Goal: Task Accomplishment & Management: Manage account settings

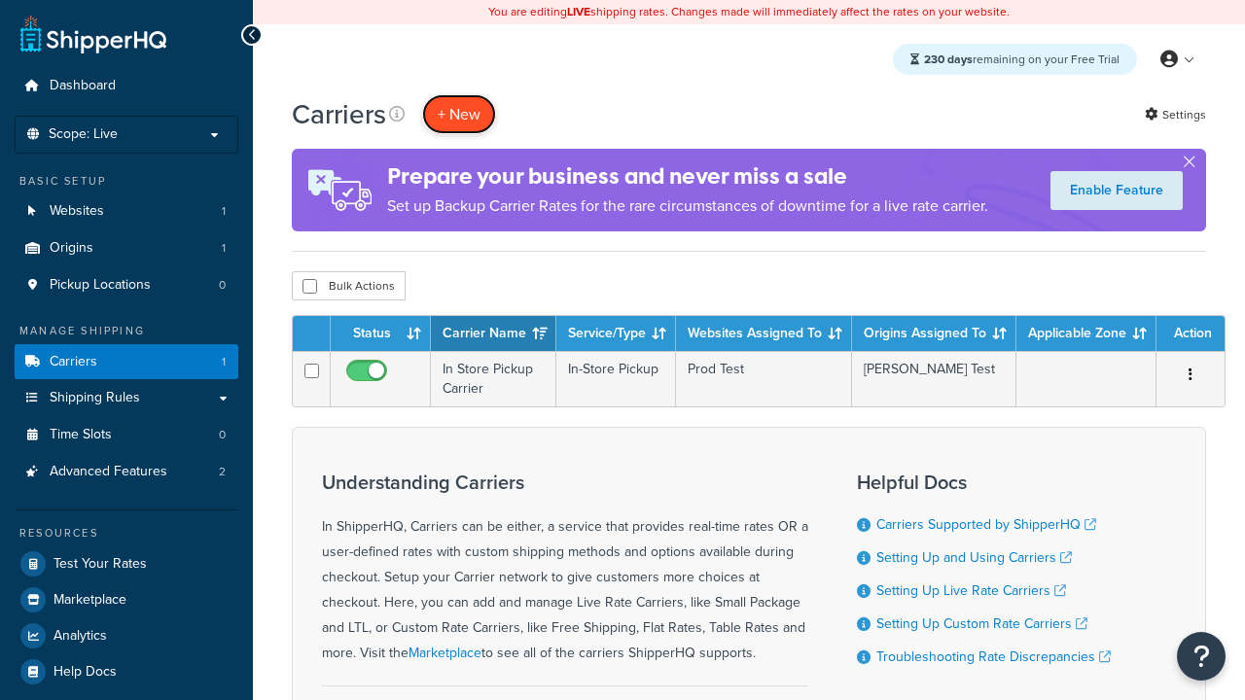
click at [459, 114] on button "+ New" at bounding box center [459, 114] width 74 height 40
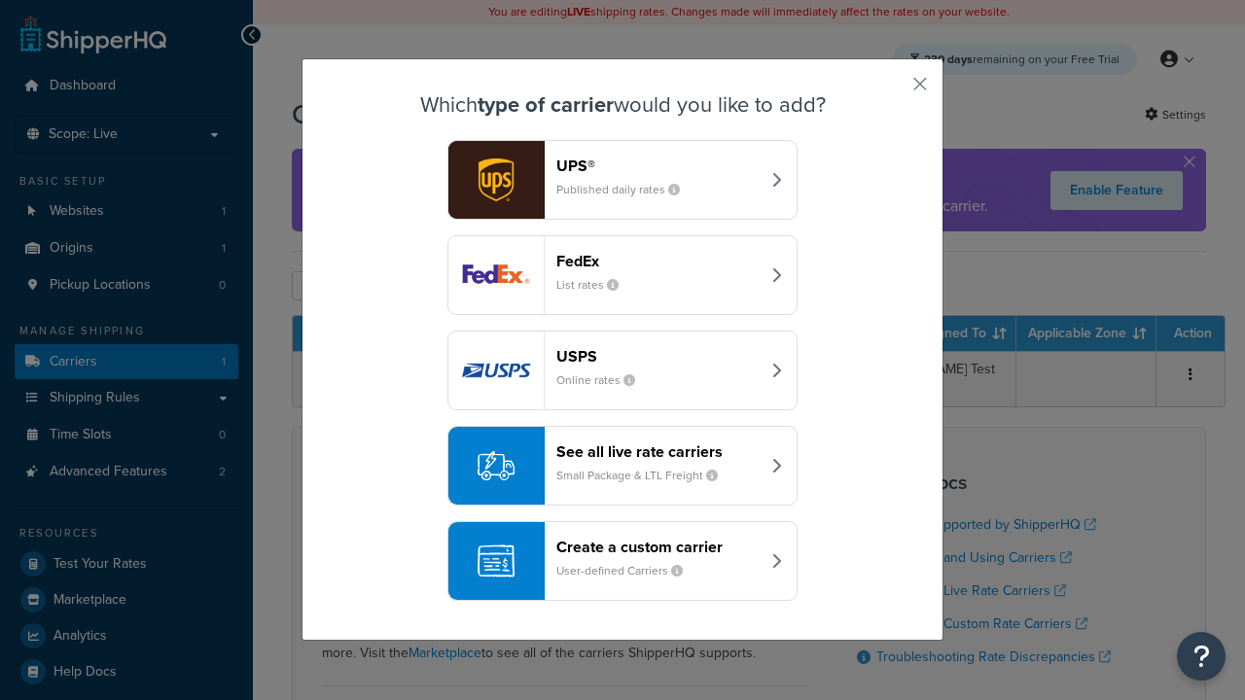
click at [658, 261] on header "FedEx" at bounding box center [658, 261] width 203 height 18
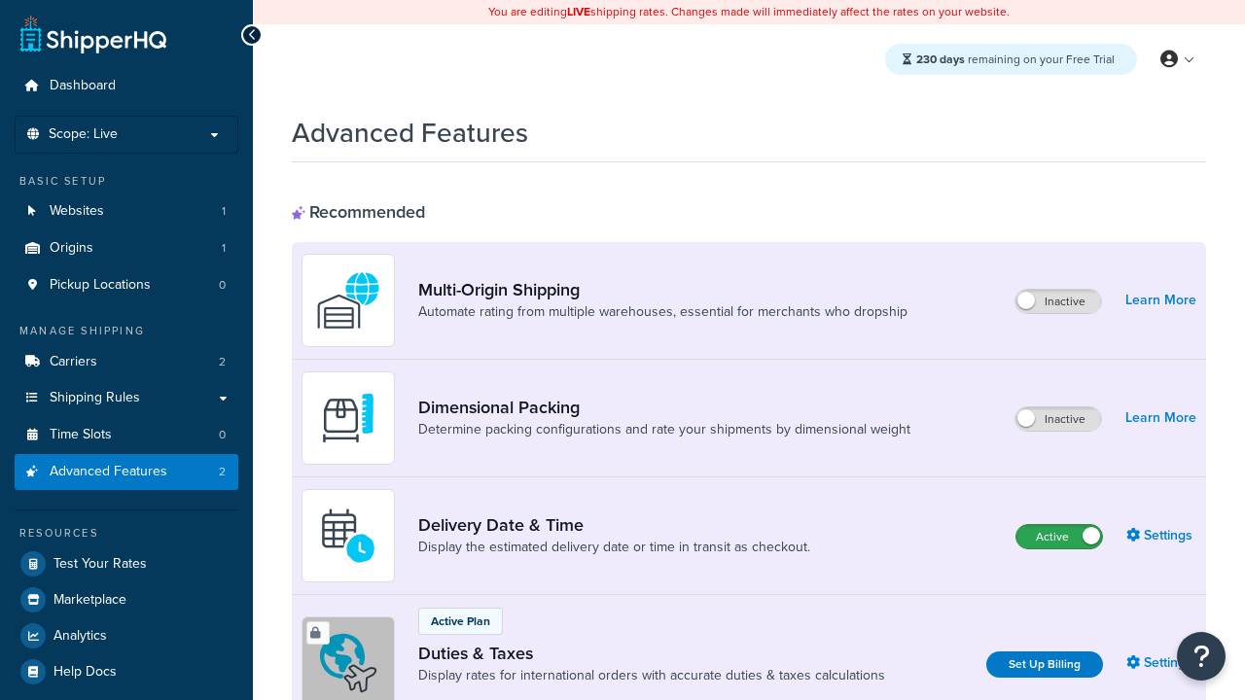
click at [1059, 537] on label "Active" at bounding box center [1060, 536] width 86 height 23
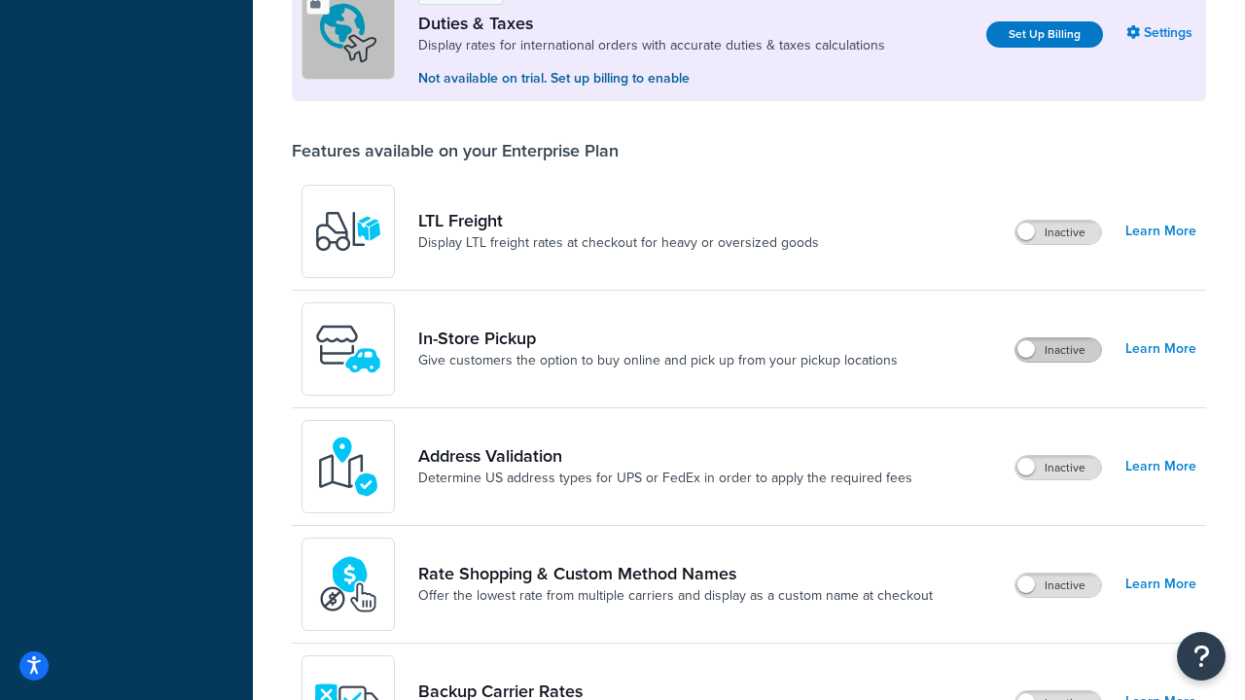
scroll to position [593, 0]
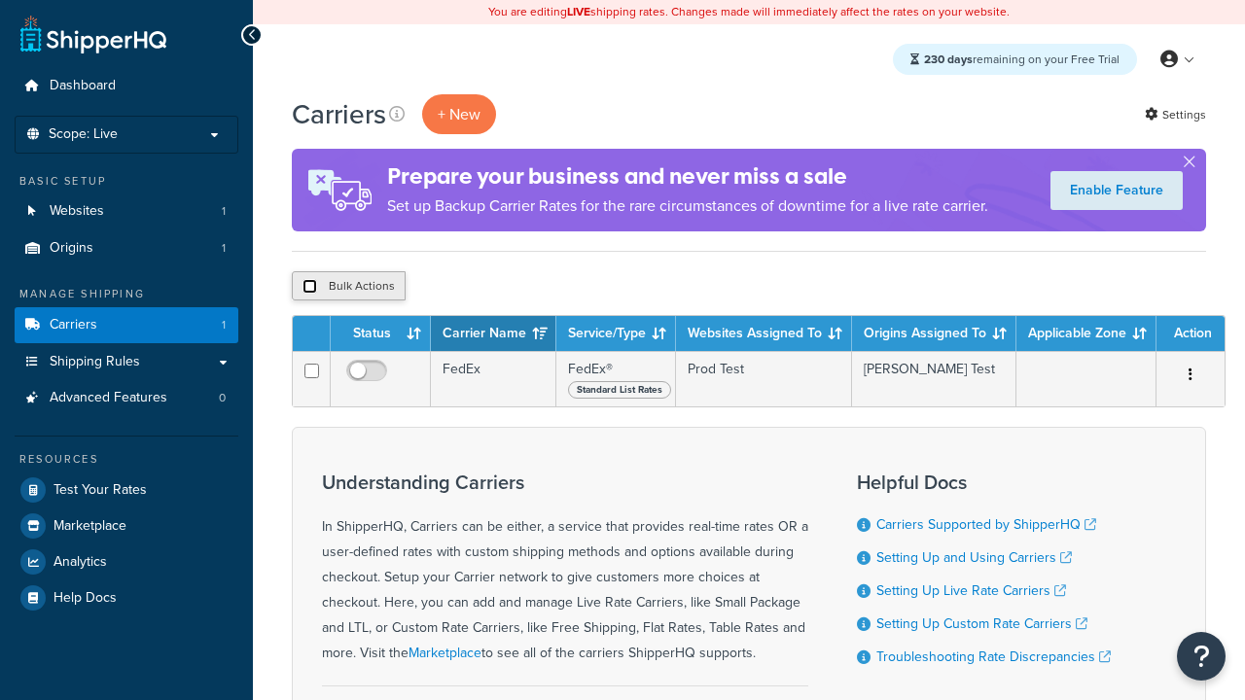
click at [309, 287] on input "checkbox" at bounding box center [310, 286] width 15 height 15
checkbox input "true"
click at [523, 287] on button "Delete" at bounding box center [518, 285] width 67 height 29
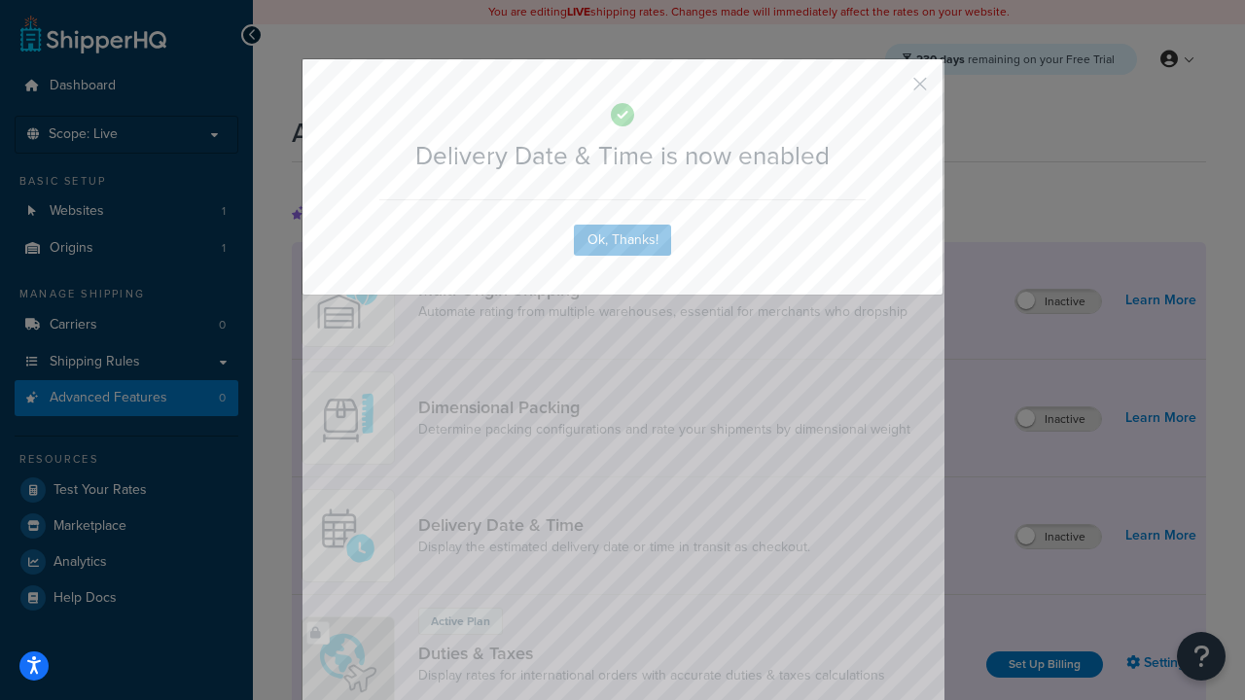
click at [891, 90] on button "button" at bounding box center [891, 91] width 5 height 5
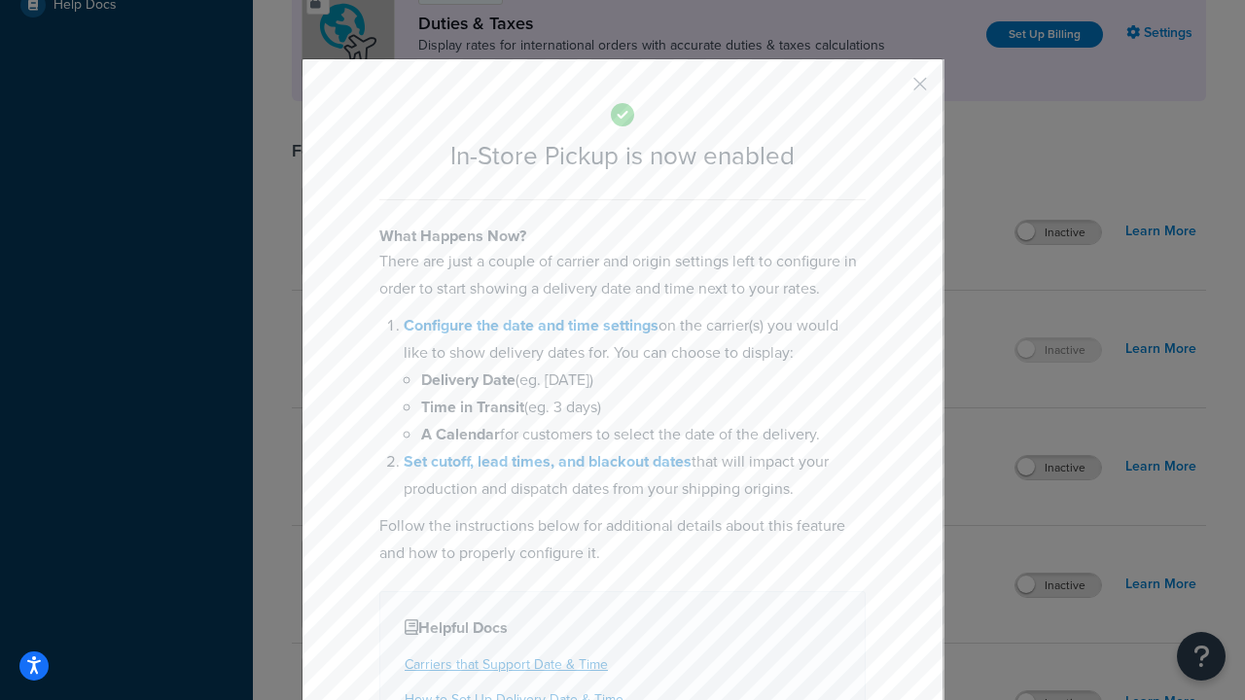
click at [891, 89] on button "button" at bounding box center [891, 91] width 5 height 5
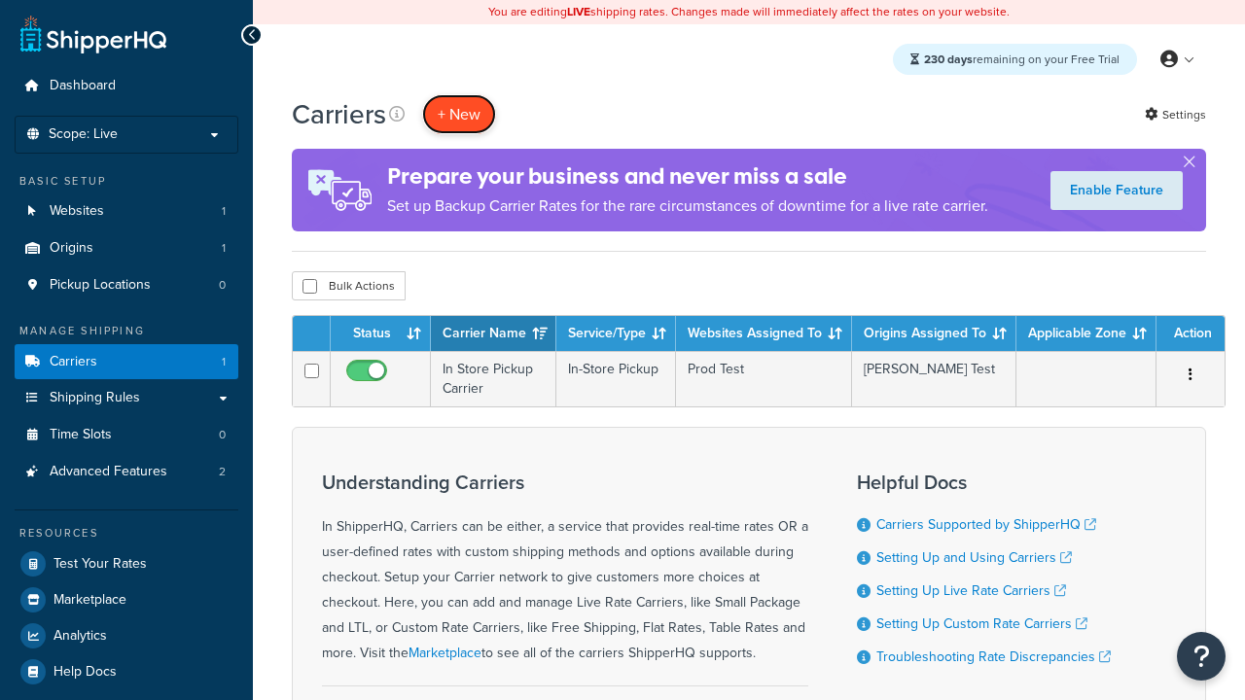
click at [459, 114] on button "+ New" at bounding box center [459, 114] width 74 height 40
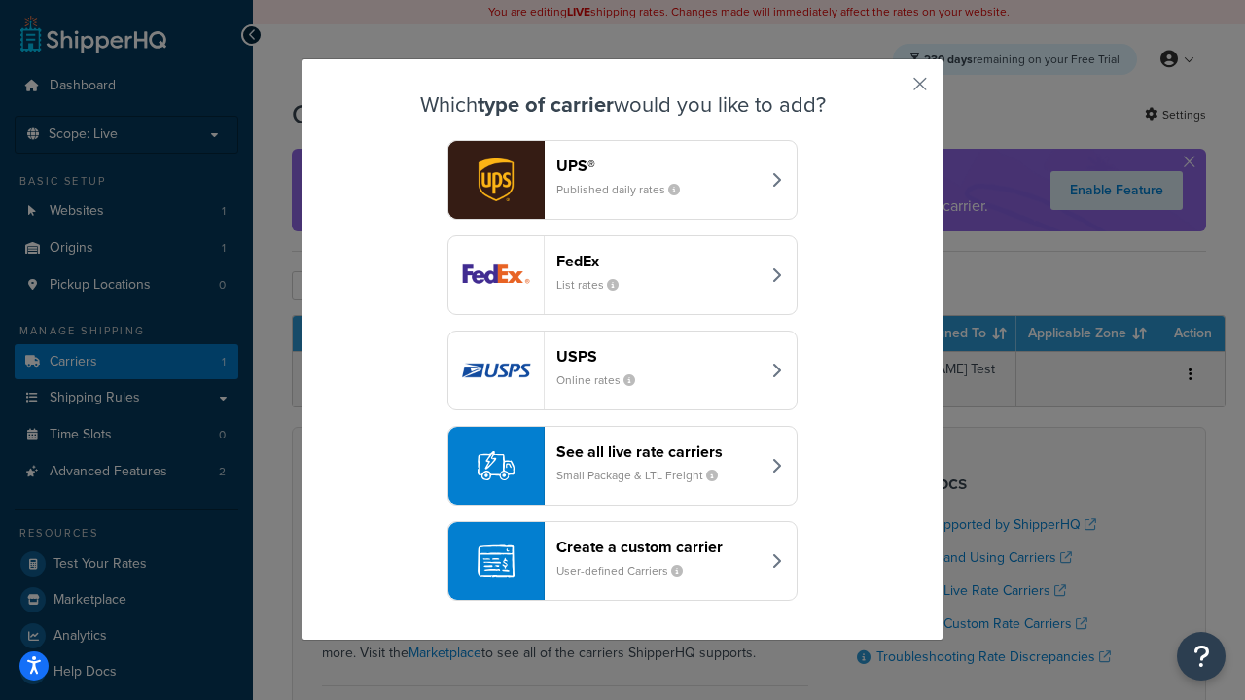
click at [623, 561] on div "Create a custom carrier User-defined Carriers" at bounding box center [658, 561] width 203 height 47
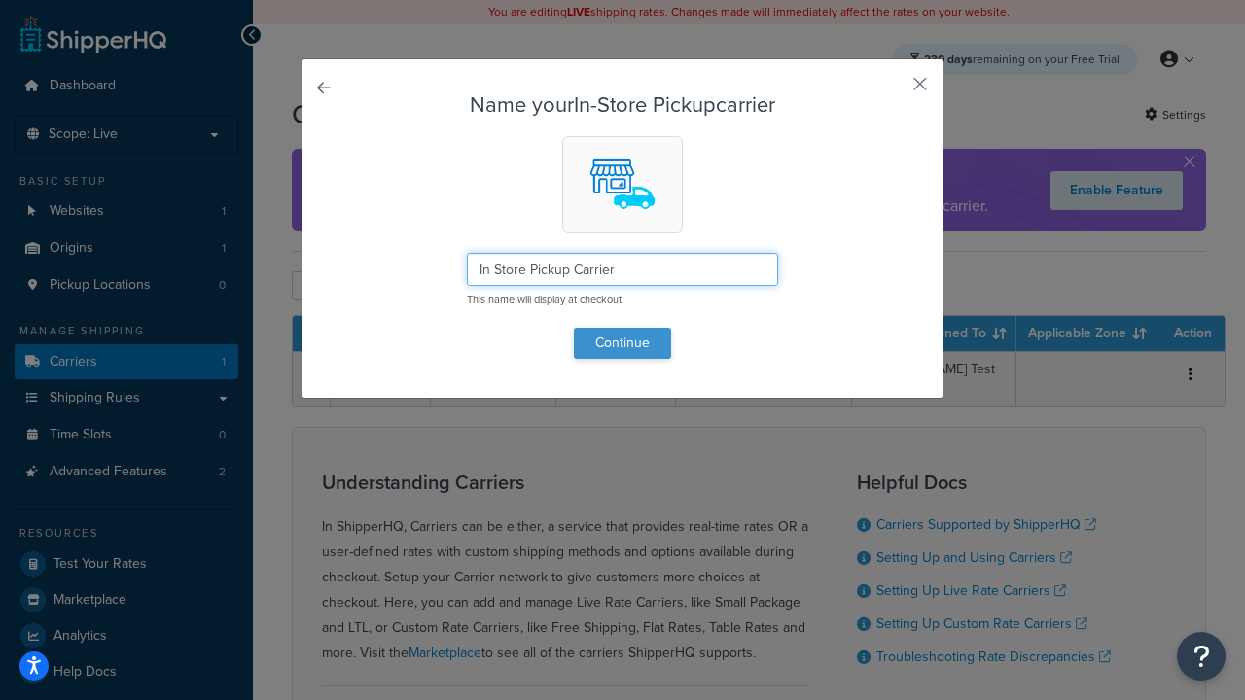
type input "In Store Pickup Carrier"
click at [623, 342] on button "Continue" at bounding box center [622, 343] width 97 height 31
